Goal: Task Accomplishment & Management: Use online tool/utility

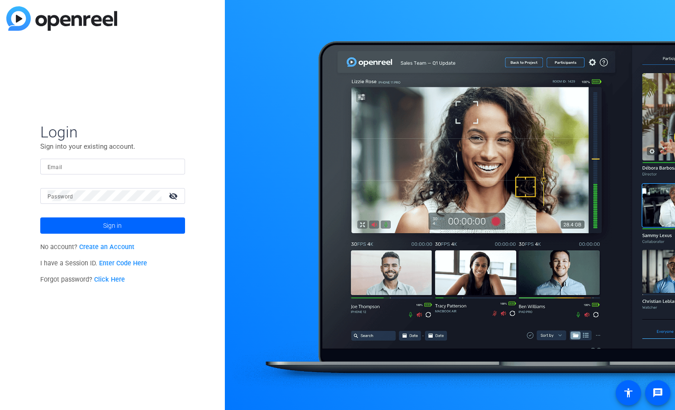
click at [102, 163] on input "Email" at bounding box center [112, 166] width 130 height 11
click at [0, 410] on com-1password-button at bounding box center [0, 410] width 0 height 0
type input "[PERSON_NAME][EMAIL_ADDRESS][PERSON_NAME][DOMAIN_NAME]"
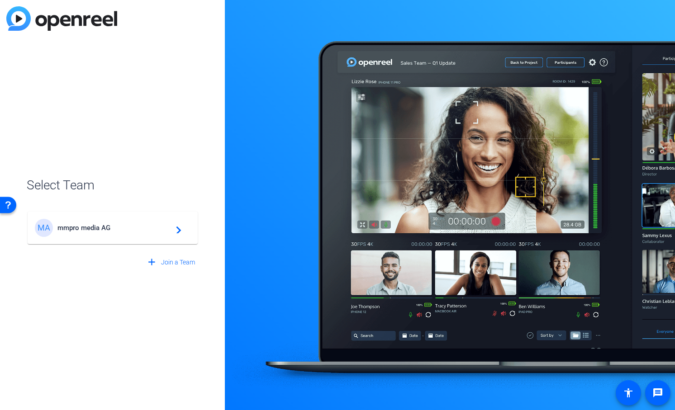
click at [118, 235] on div "MA mmpro media AG navigate_next" at bounding box center [113, 228] width 156 height 18
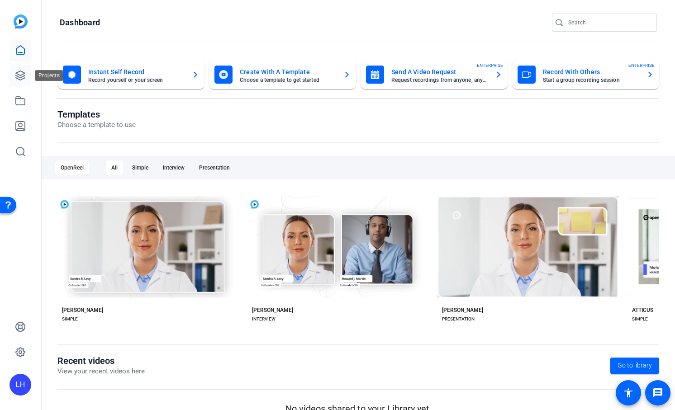
click at [20, 73] on icon at bounding box center [20, 75] width 11 height 11
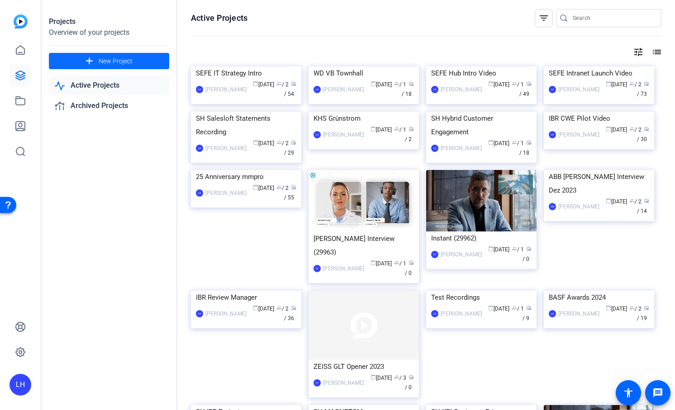
click at [105, 61] on span "New Project" at bounding box center [116, 61] width 34 height 9
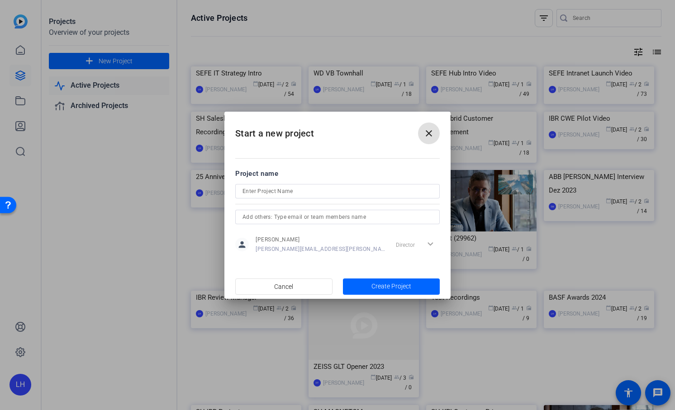
click at [301, 192] on input at bounding box center [337, 191] width 190 height 11
type input "I"
type input "SH IBR Success Stories"
click at [379, 282] on span "Create Project" at bounding box center [391, 286] width 40 height 9
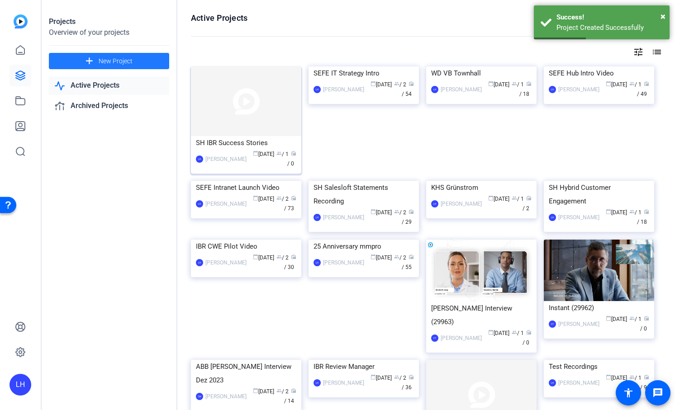
click at [235, 120] on img at bounding box center [246, 101] width 110 height 70
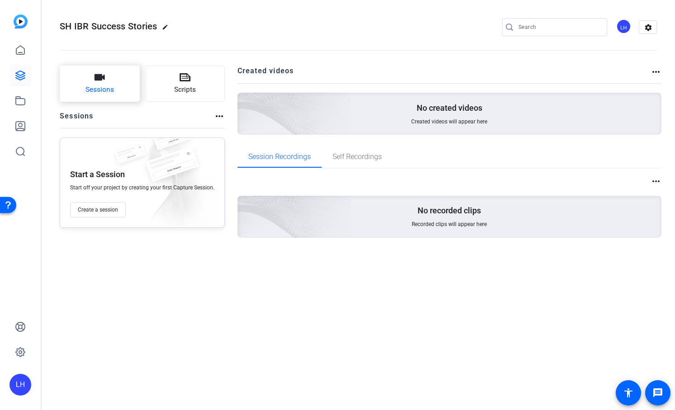
click at [108, 74] on button "Sessions" at bounding box center [100, 84] width 80 height 36
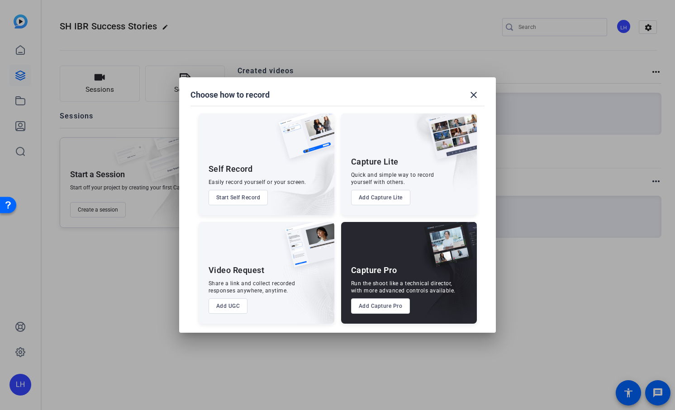
click at [374, 300] on button "Add Capture Pro" at bounding box center [380, 305] width 59 height 15
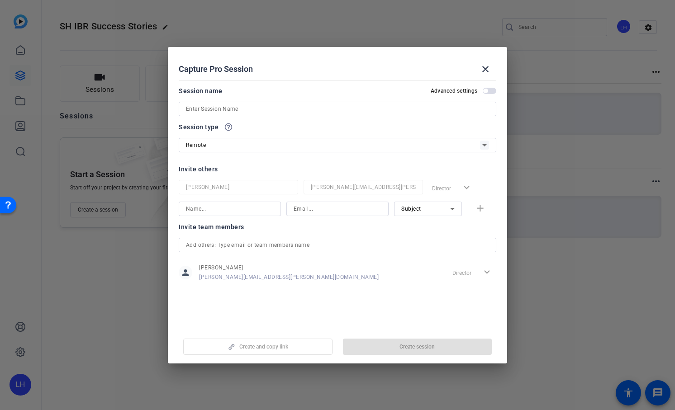
click at [281, 154] on div at bounding box center [337, 157] width 317 height 10
click at [284, 148] on div "Remote" at bounding box center [333, 144] width 294 height 11
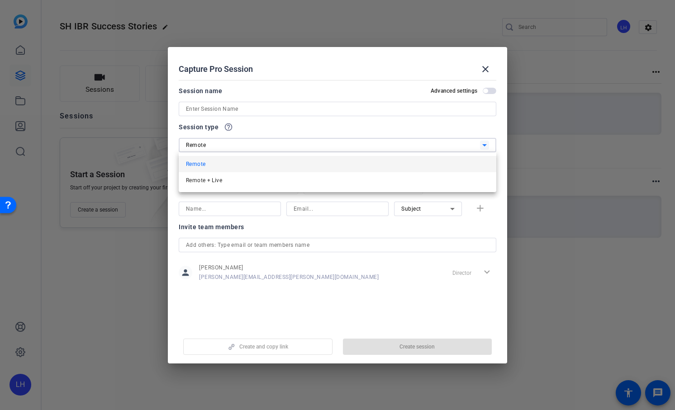
click at [284, 148] on div at bounding box center [337, 205] width 675 height 410
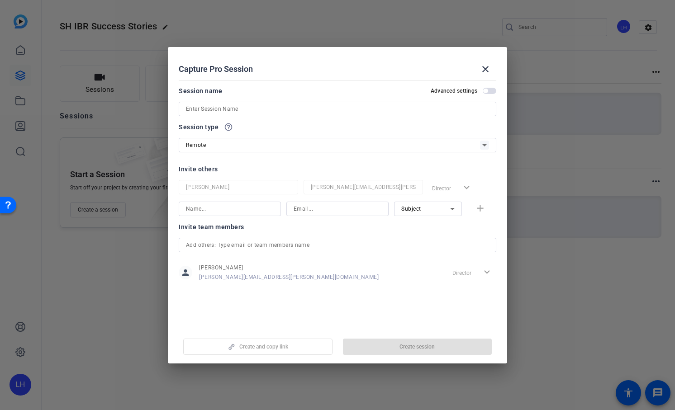
click at [492, 90] on span "button" at bounding box center [489, 91] width 14 height 6
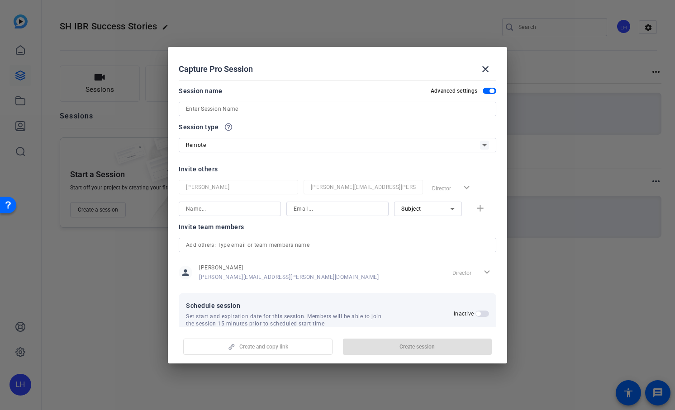
click at [492, 90] on span "button" at bounding box center [491, 91] width 5 height 5
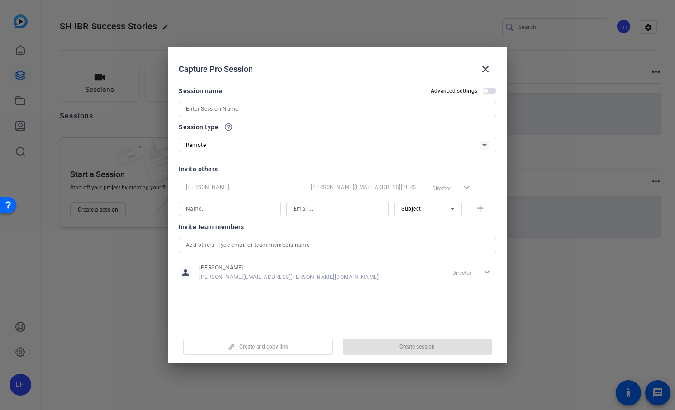
click at [411, 345] on div "Create and copy link Create session" at bounding box center [337, 343] width 317 height 23
click at [491, 90] on span "button" at bounding box center [489, 91] width 14 height 6
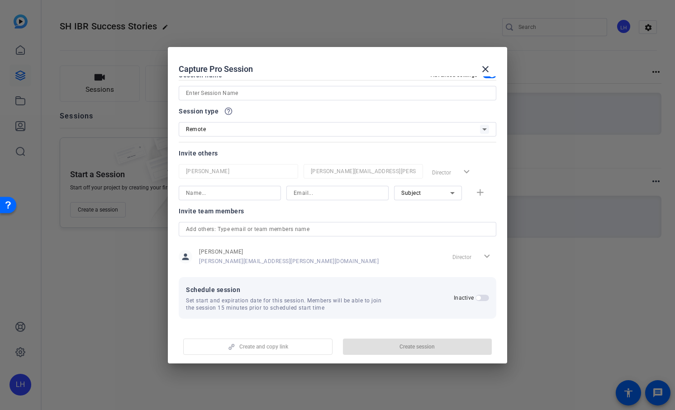
scroll to position [17, 0]
click at [344, 246] on div "person [PERSON_NAME] [PERSON_NAME][EMAIL_ADDRESS][PERSON_NAME][DOMAIN_NAME] Dir…" at bounding box center [337, 255] width 317 height 23
click at [306, 227] on input "text" at bounding box center [337, 227] width 303 height 11
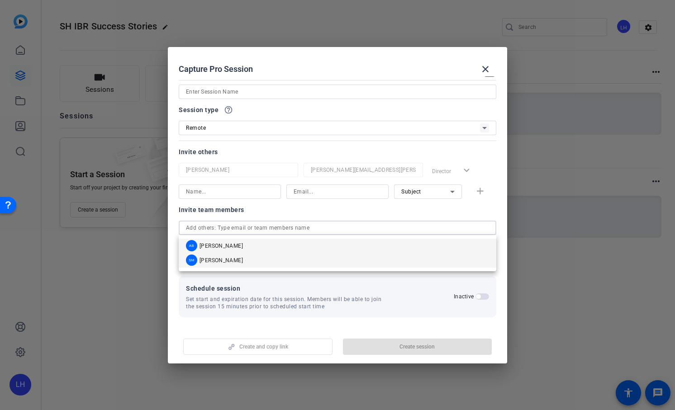
click at [275, 261] on mat-option "SM [PERSON_NAME]" at bounding box center [337, 260] width 317 height 14
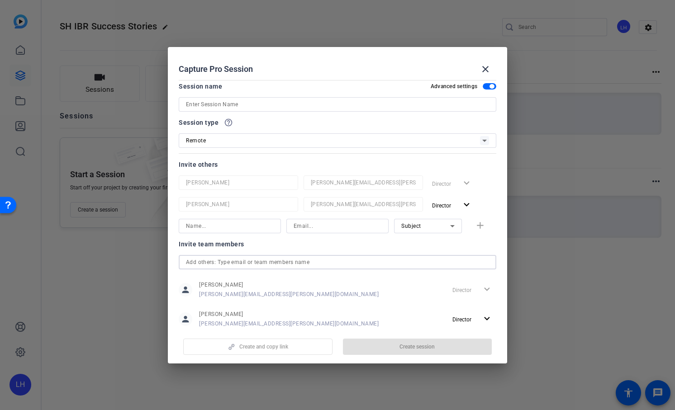
scroll to position [0, 0]
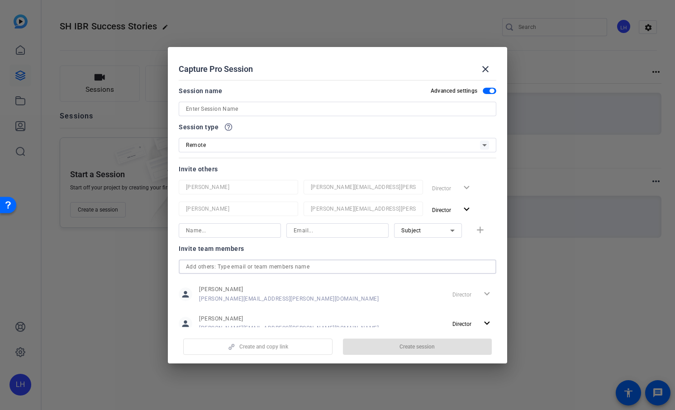
click at [256, 231] on input at bounding box center [230, 230] width 88 height 11
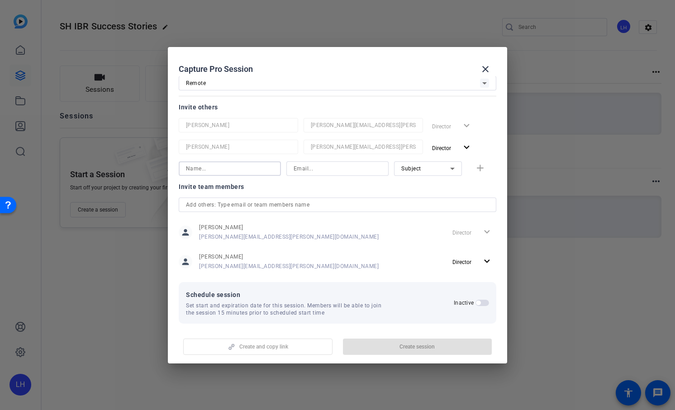
scroll to position [68, 0]
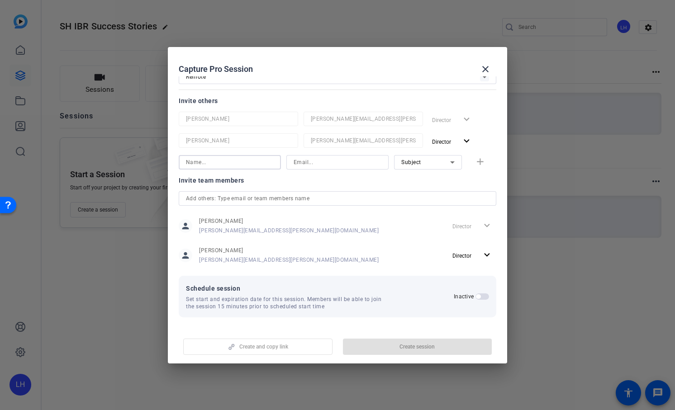
click at [267, 348] on div "Create and copy link Create session" at bounding box center [337, 343] width 317 height 23
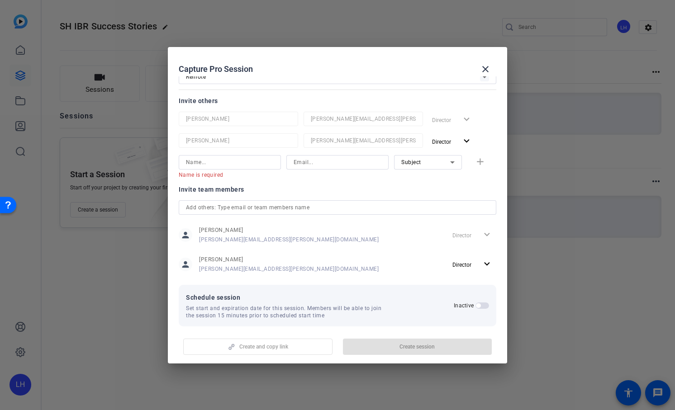
click at [411, 342] on div "Create and copy link Create session" at bounding box center [337, 343] width 317 height 23
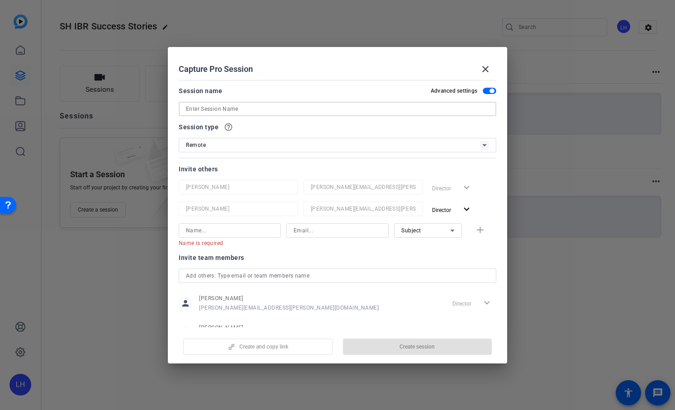
click at [249, 104] on input at bounding box center [337, 109] width 303 height 11
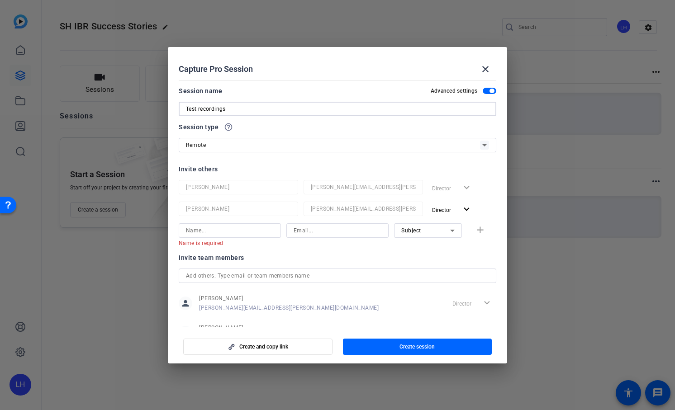
click at [201, 110] on input "Test recordings" at bounding box center [337, 109] width 303 height 11
type input "Test Recordings"
click at [430, 344] on span "Create session" at bounding box center [416, 346] width 35 height 7
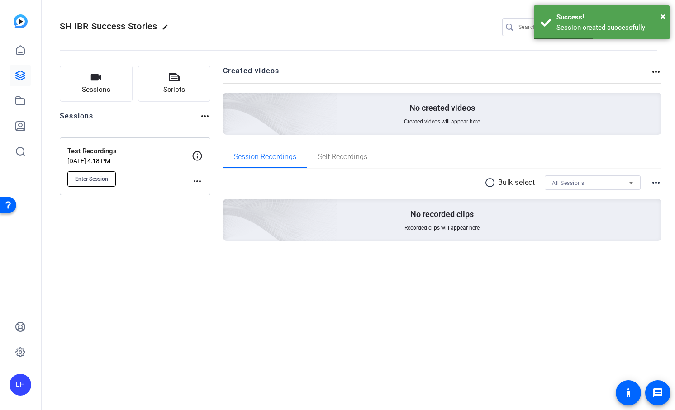
click at [94, 182] on span "Enter Session" at bounding box center [91, 178] width 33 height 7
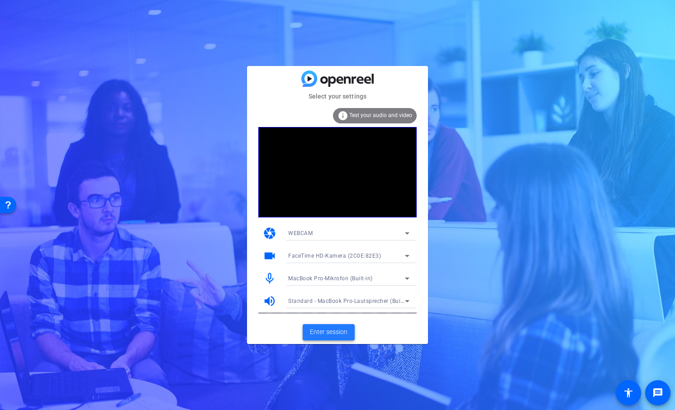
click at [326, 331] on span "Enter session" at bounding box center [329, 331] width 38 height 9
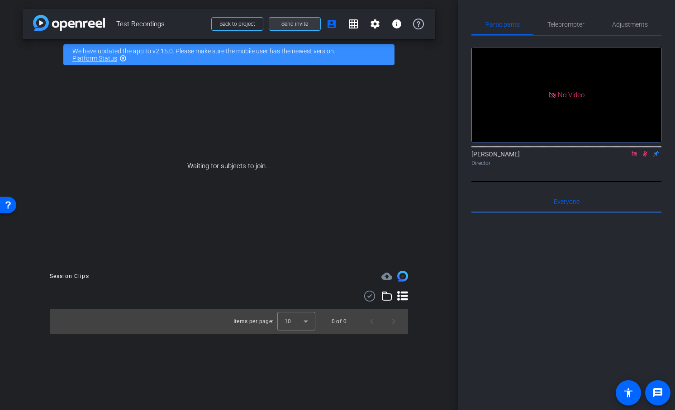
click at [298, 20] on span "Send invite" at bounding box center [294, 23] width 27 height 7
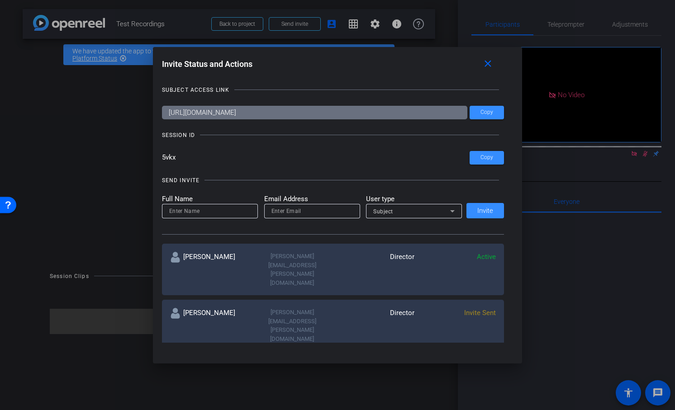
drag, startPoint x: 191, startPoint y: 161, endPoint x: 163, endPoint y: 153, distance: 29.4
click at [163, 153] on input "5vkx" at bounding box center [316, 158] width 308 height 14
click at [134, 193] on div at bounding box center [337, 205] width 675 height 410
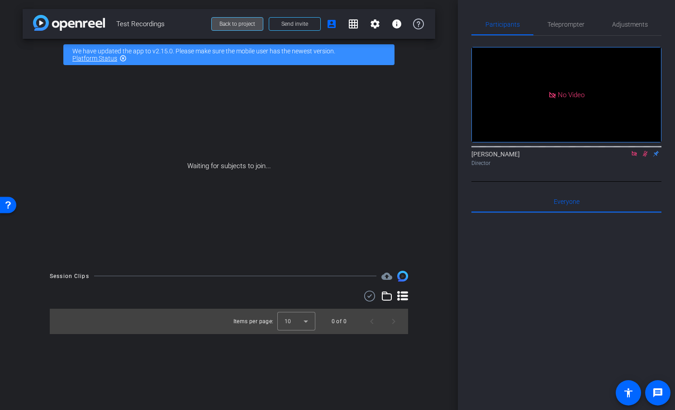
click at [245, 26] on span "Back to project" at bounding box center [237, 24] width 36 height 6
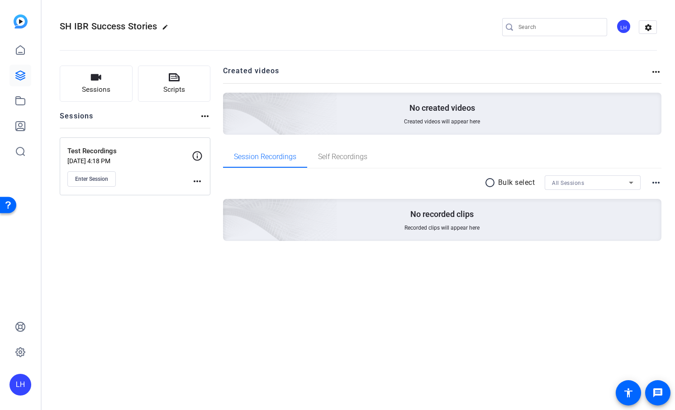
click at [16, 380] on div "LH" at bounding box center [20, 385] width 22 height 22
click at [106, 377] on mat-icon "logout" at bounding box center [108, 377] width 11 height 11
